Goal: Transaction & Acquisition: Purchase product/service

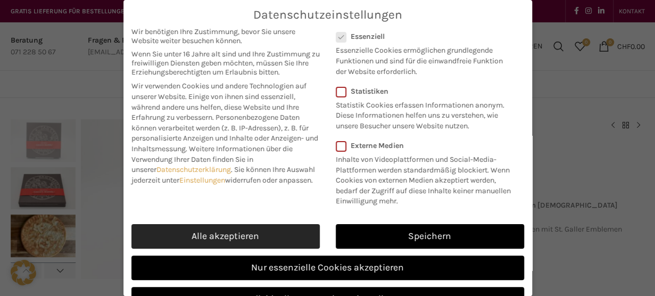
click at [244, 242] on link "Alle akzeptieren" at bounding box center [225, 236] width 188 height 24
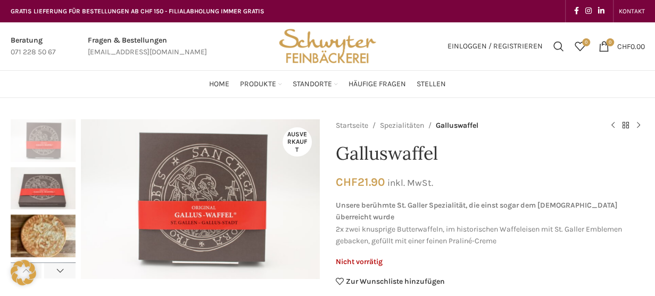
click at [213, 186] on div "Datenschutzeinstellungen Wir benötigen Ihre Zustimmung, bevor Sie unsere Websit…" at bounding box center [327, 148] width 409 height 296
drag, startPoint x: 374, startPoint y: 184, endPoint x: 351, endPoint y: 186, distance: 23.0
click at [351, 186] on bdi "CHF 21.90" at bounding box center [360, 181] width 49 height 13
click at [351, 186] on span "CHF" at bounding box center [347, 181] width 22 height 13
click at [444, 216] on p "Unsere berühmte St. Galler Spezialität, die einst sogar dem Papst überreicht wu…" at bounding box center [490, 224] width 309 height 48
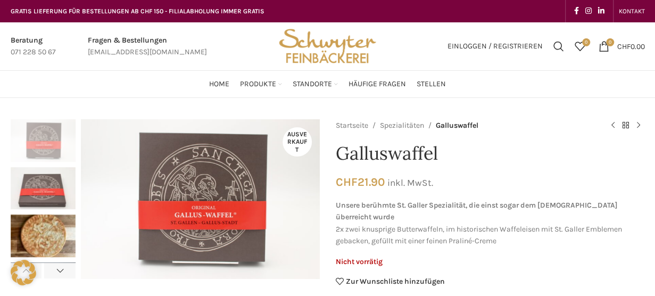
click at [43, 146] on img "1 / 4" at bounding box center [43, 140] width 65 height 43
click at [43, 177] on img "2 / 4" at bounding box center [43, 188] width 65 height 43
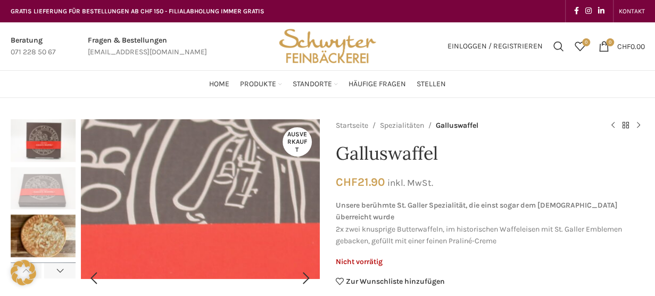
click at [159, 194] on img "2 / 4" at bounding box center [430, 219] width 1363 height 909
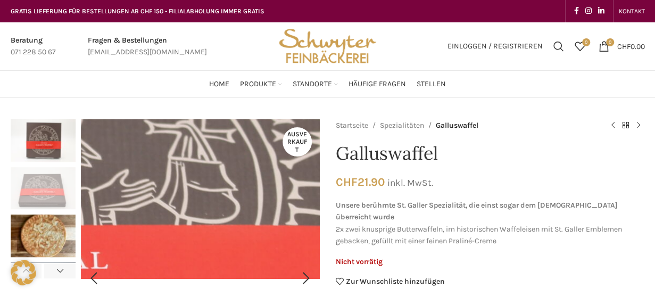
click at [240, 194] on img "2 / 4" at bounding box center [14, 221] width 1363 height 909
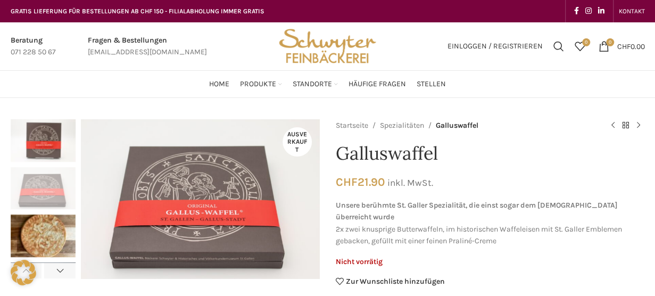
click at [42, 230] on img "3 / 4" at bounding box center [43, 236] width 65 height 43
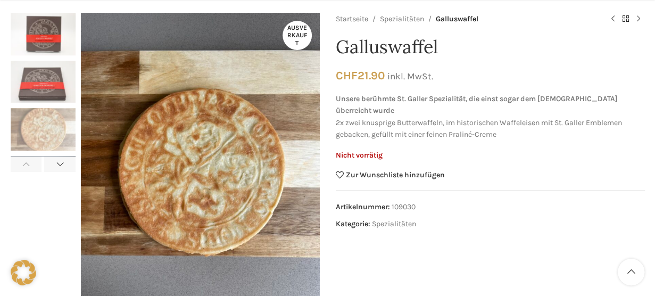
scroll to position [213, 0]
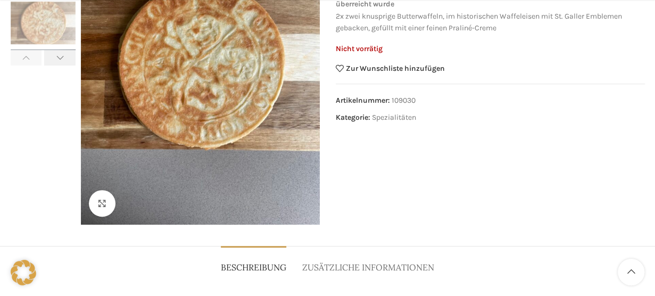
click at [68, 63] on div "Next slide" at bounding box center [59, 58] width 31 height 16
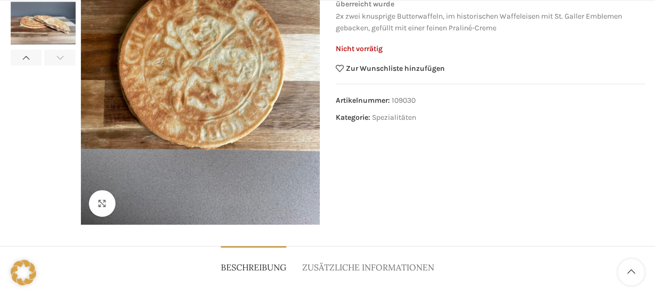
scroll to position [106, 0]
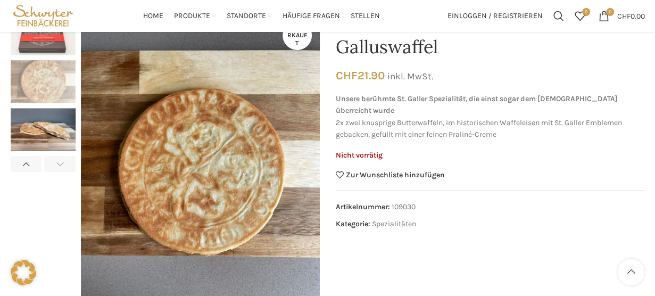
click at [37, 125] on img "4 / 4" at bounding box center [43, 129] width 65 height 43
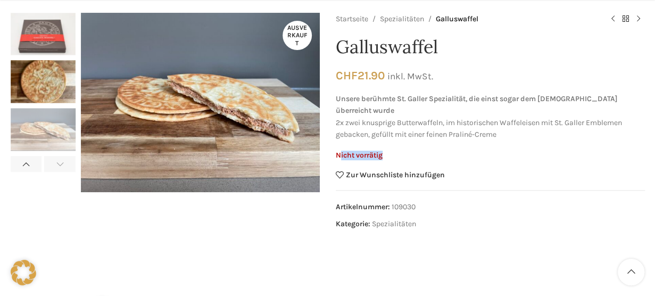
drag, startPoint x: 388, startPoint y: 141, endPoint x: 341, endPoint y: 139, distance: 46.9
click at [341, 151] on p "Nicht vorrätig" at bounding box center [490, 155] width 309 height 9
drag, startPoint x: 341, startPoint y: 139, endPoint x: 295, endPoint y: 33, distance: 115.4
click at [295, 33] on span "Ausverkauft" at bounding box center [297, 35] width 29 height 29
drag, startPoint x: 293, startPoint y: 35, endPoint x: 303, endPoint y: 42, distance: 12.0
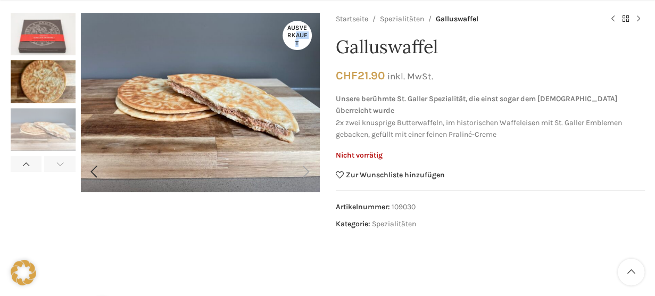
click at [303, 42] on span "Ausverkauft" at bounding box center [297, 35] width 29 height 29
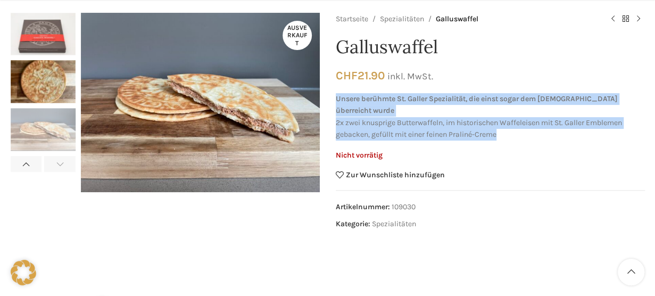
drag, startPoint x: 333, startPoint y: 100, endPoint x: 526, endPoint y: 124, distance: 194.2
click at [526, 124] on div "Ausverkauft Klicken um zu vergrössern Startseite Spezialitäten Galluswaffel Hau…" at bounding box center [328, 172] width 634 height 318
click at [526, 124] on p "Unsere berühmte St. Galler Spezialität, die einst sogar dem Papst überreicht wu…" at bounding box center [490, 117] width 309 height 48
click at [487, 113] on p "Unsere berühmte St. Galler Spezialität, die einst sogar dem Papst überreicht wu…" at bounding box center [490, 117] width 309 height 48
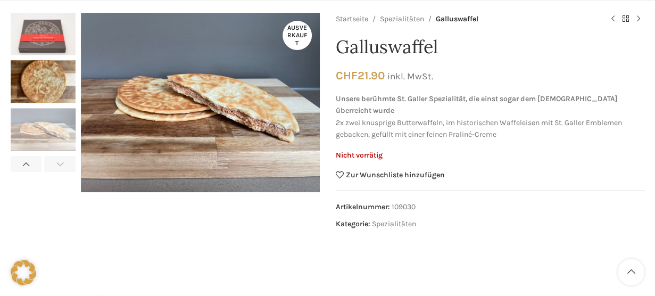
click at [44, 34] on img "2 / 4" at bounding box center [43, 34] width 65 height 43
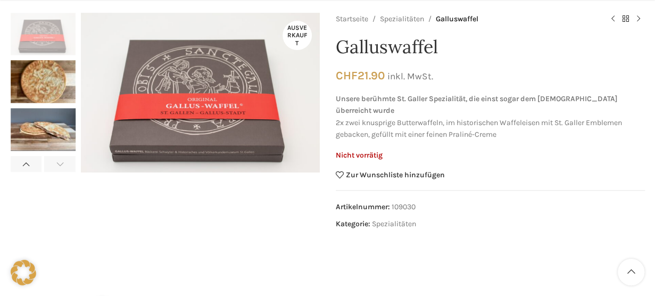
click at [45, 72] on img "3 / 4" at bounding box center [43, 82] width 65 height 43
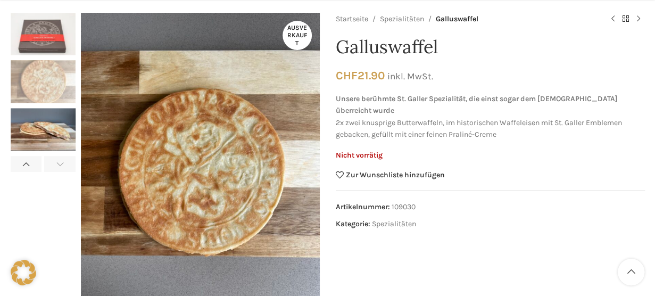
drag, startPoint x: 380, startPoint y: 77, endPoint x: 345, endPoint y: 79, distance: 34.7
click at [345, 79] on p "CHF 21.90 inkl. MwSt." at bounding box center [490, 76] width 309 height 14
click at [345, 79] on span "CHF" at bounding box center [347, 75] width 22 height 13
click at [349, 76] on span "CHF" at bounding box center [347, 75] width 22 height 13
click at [361, 71] on bdi "CHF 21.90" at bounding box center [360, 75] width 49 height 13
